Goal: Information Seeking & Learning: Learn about a topic

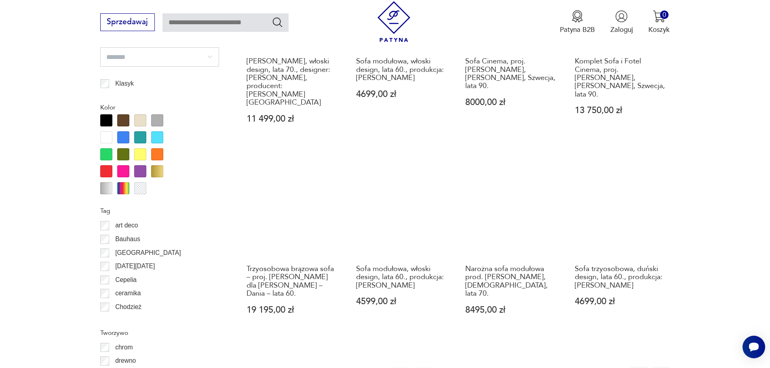
scroll to position [875, 0]
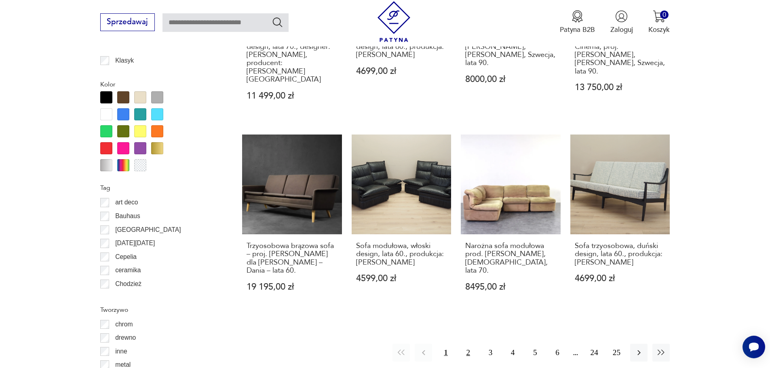
click at [465, 344] on button "2" at bounding box center [467, 352] width 17 height 17
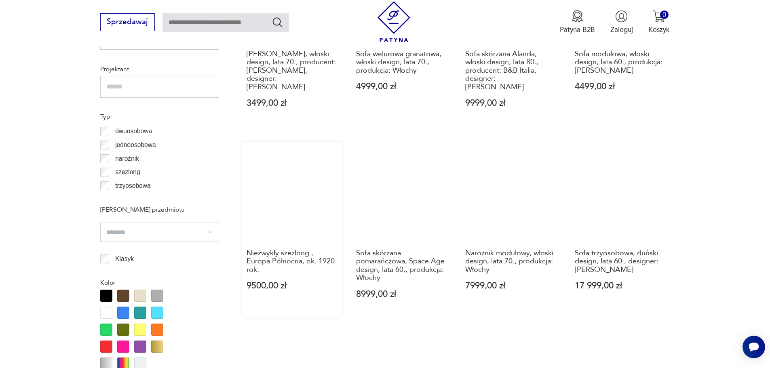
scroll to position [875, 0]
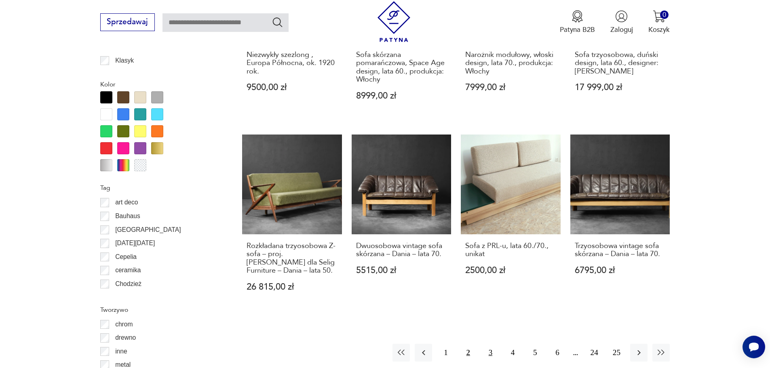
click at [488, 344] on button "3" at bounding box center [490, 352] width 17 height 17
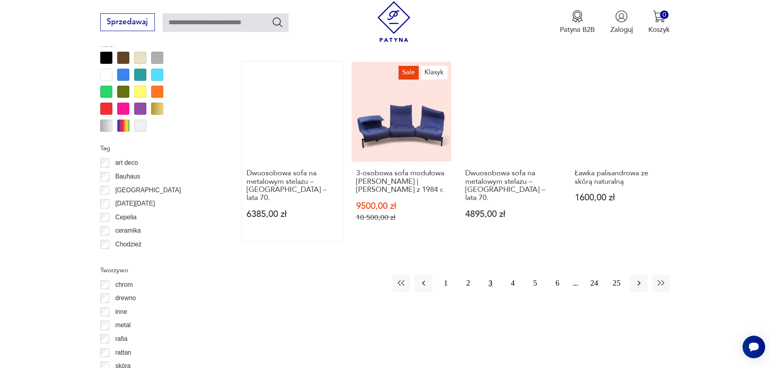
scroll to position [916, 0]
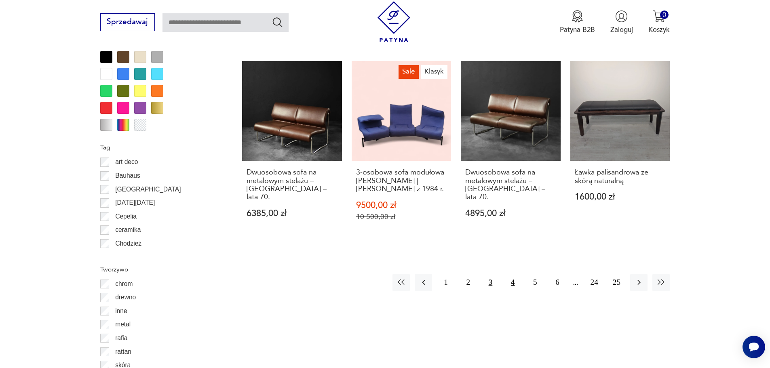
click at [515, 275] on button "4" at bounding box center [512, 282] width 17 height 17
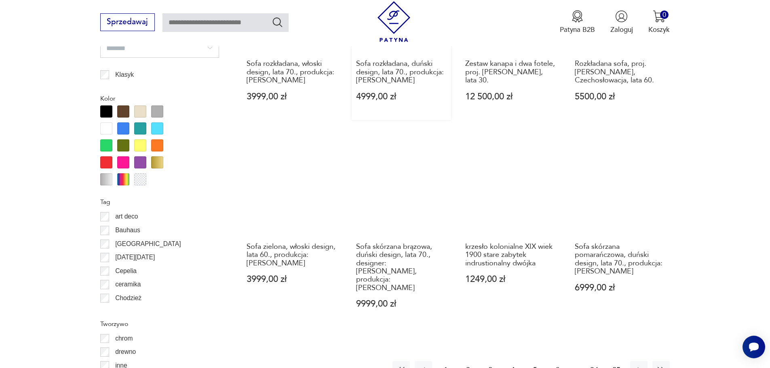
scroll to position [875, 0]
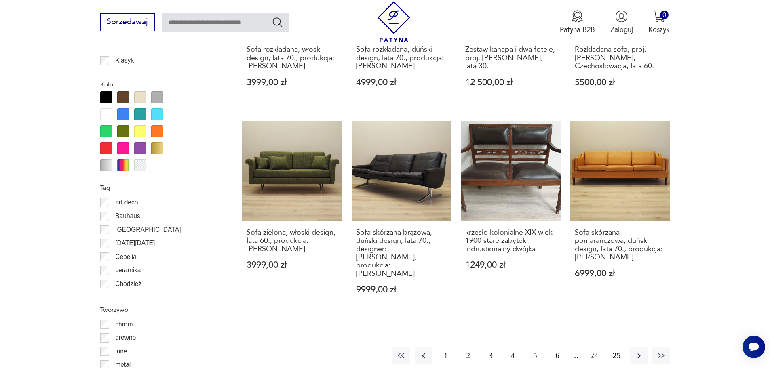
click at [534, 347] on button "5" at bounding box center [534, 355] width 17 height 17
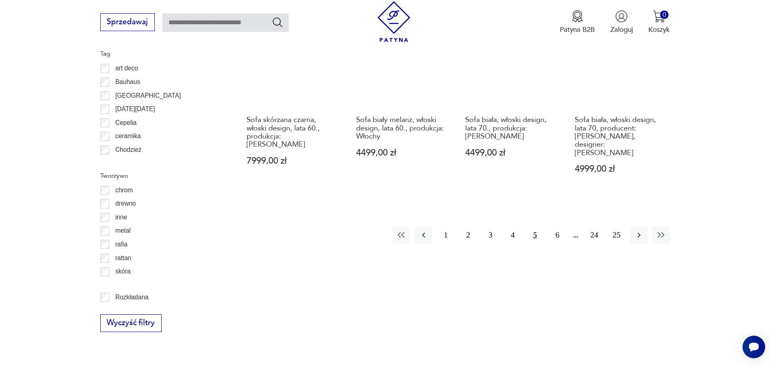
scroll to position [1037, 0]
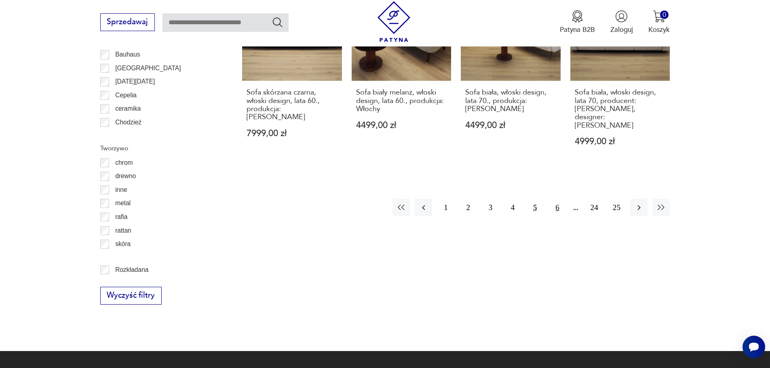
click at [556, 199] on button "6" at bounding box center [556, 207] width 17 height 17
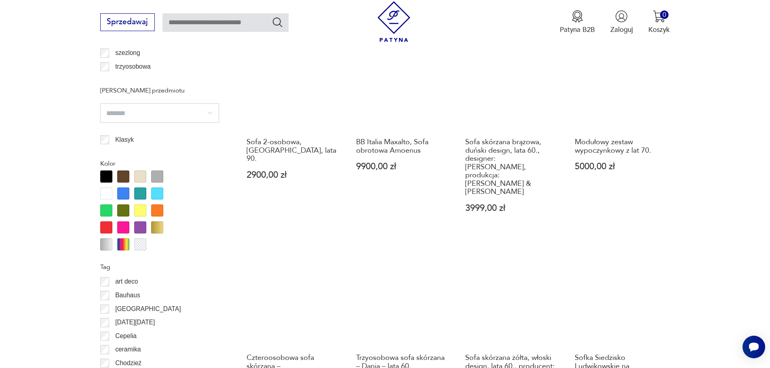
scroll to position [1077, 0]
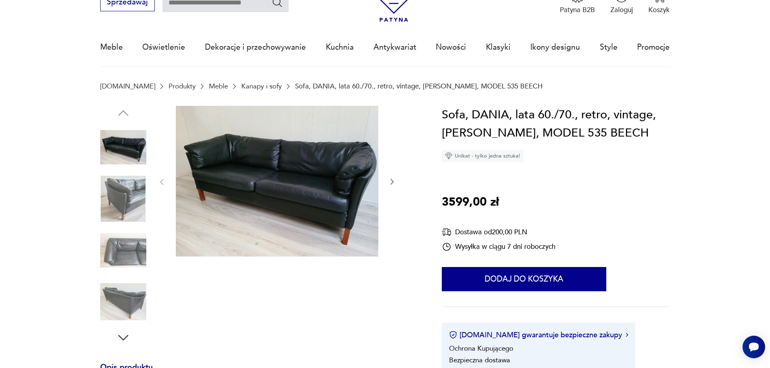
scroll to position [40, 0]
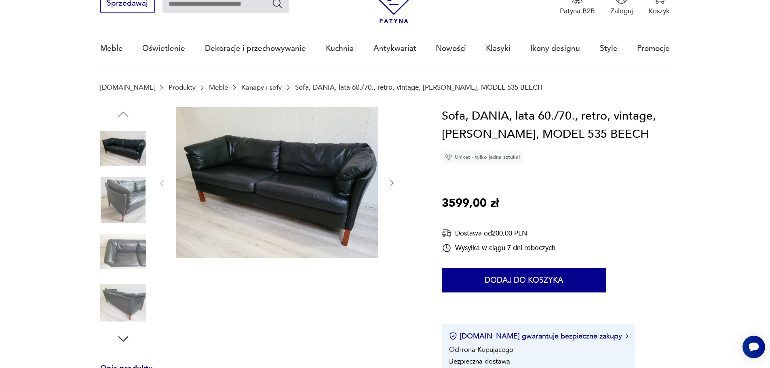
click at [137, 252] on img at bounding box center [123, 252] width 46 height 46
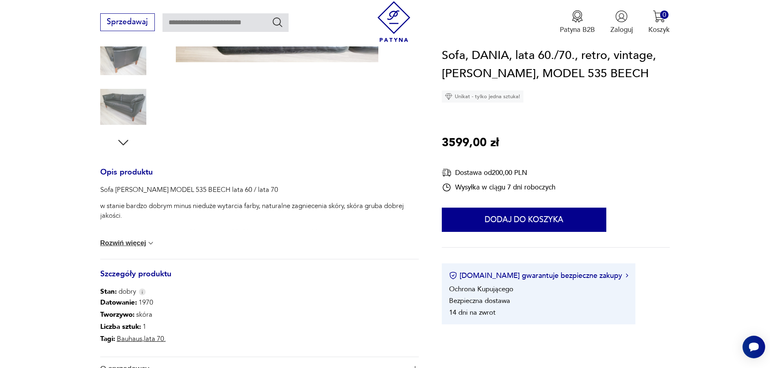
scroll to position [242, 0]
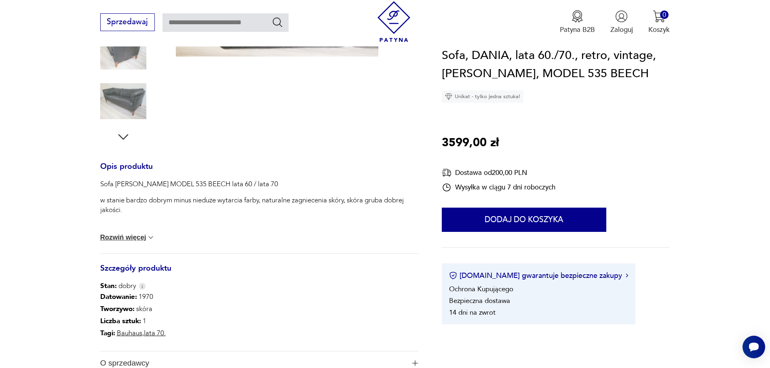
click at [138, 238] on button "Rozwiń więcej" at bounding box center [127, 238] width 55 height 8
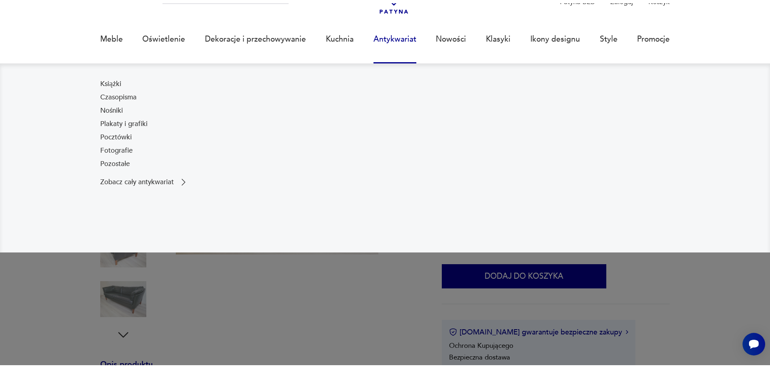
scroll to position [162, 0]
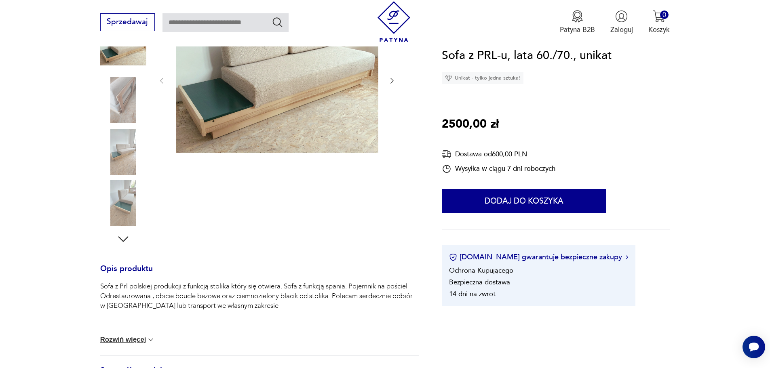
scroll to position [40, 0]
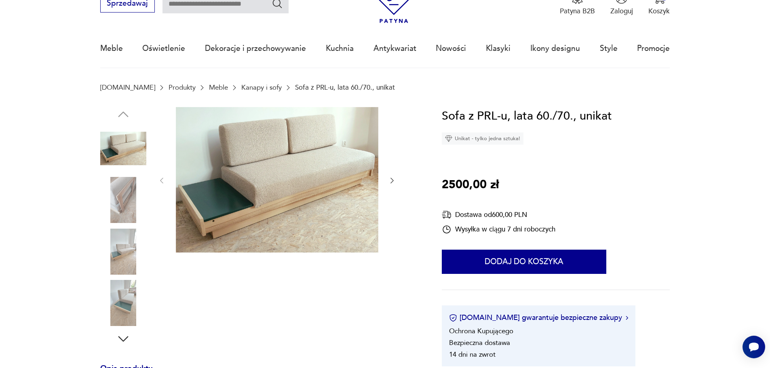
click at [122, 190] on img at bounding box center [123, 200] width 46 height 46
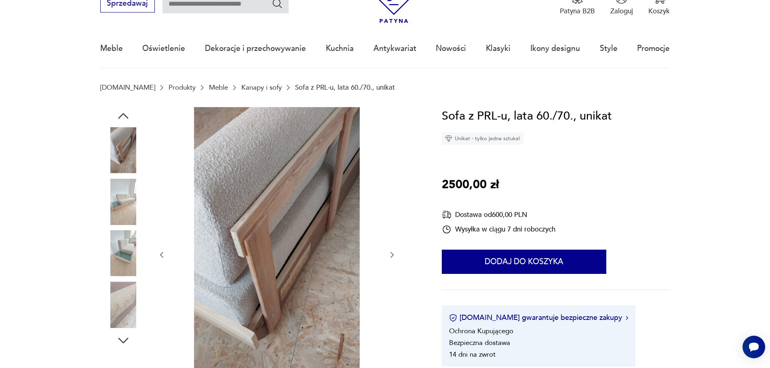
click at [122, 190] on img at bounding box center [123, 202] width 46 height 46
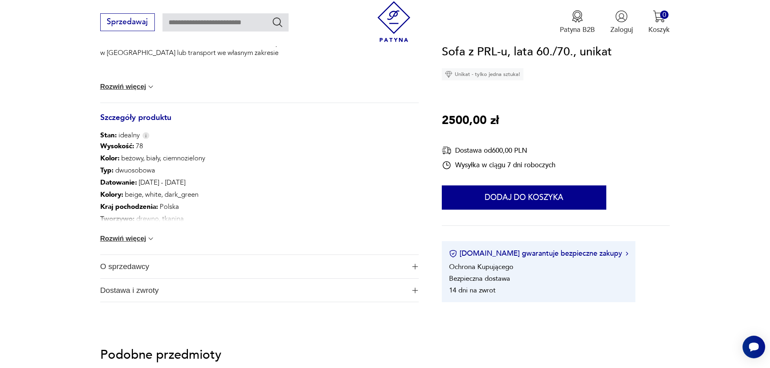
scroll to position [566, 0]
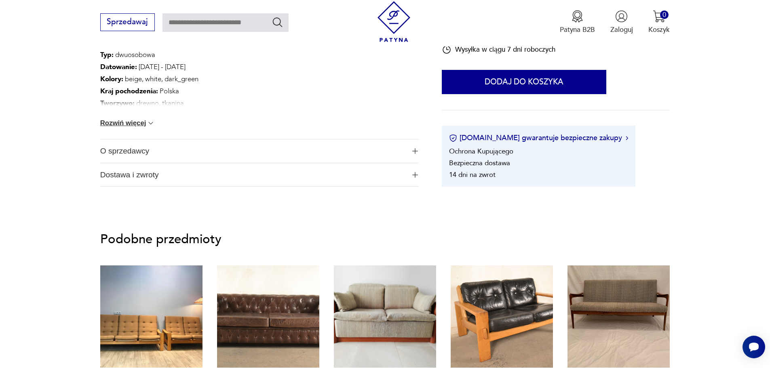
click at [119, 126] on button "Rozwiń więcej" at bounding box center [127, 123] width 55 height 8
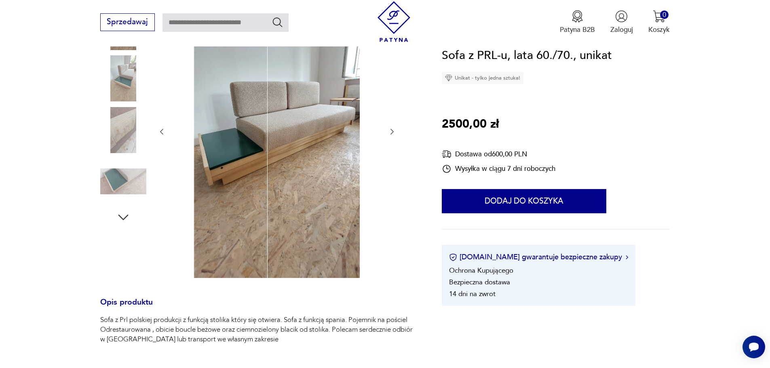
scroll to position [162, 0]
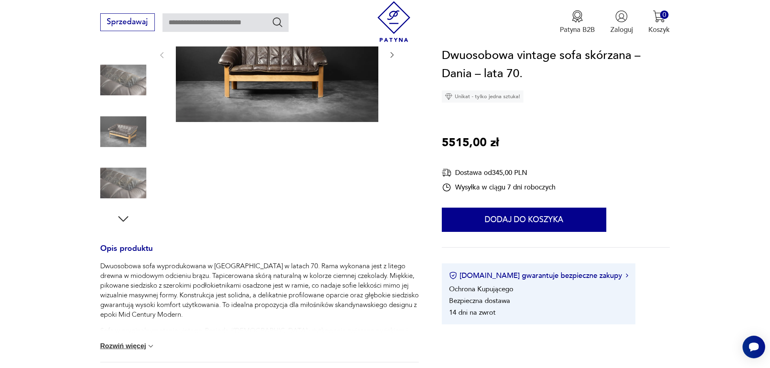
scroll to position [162, 0]
